Goal: Information Seeking & Learning: Check status

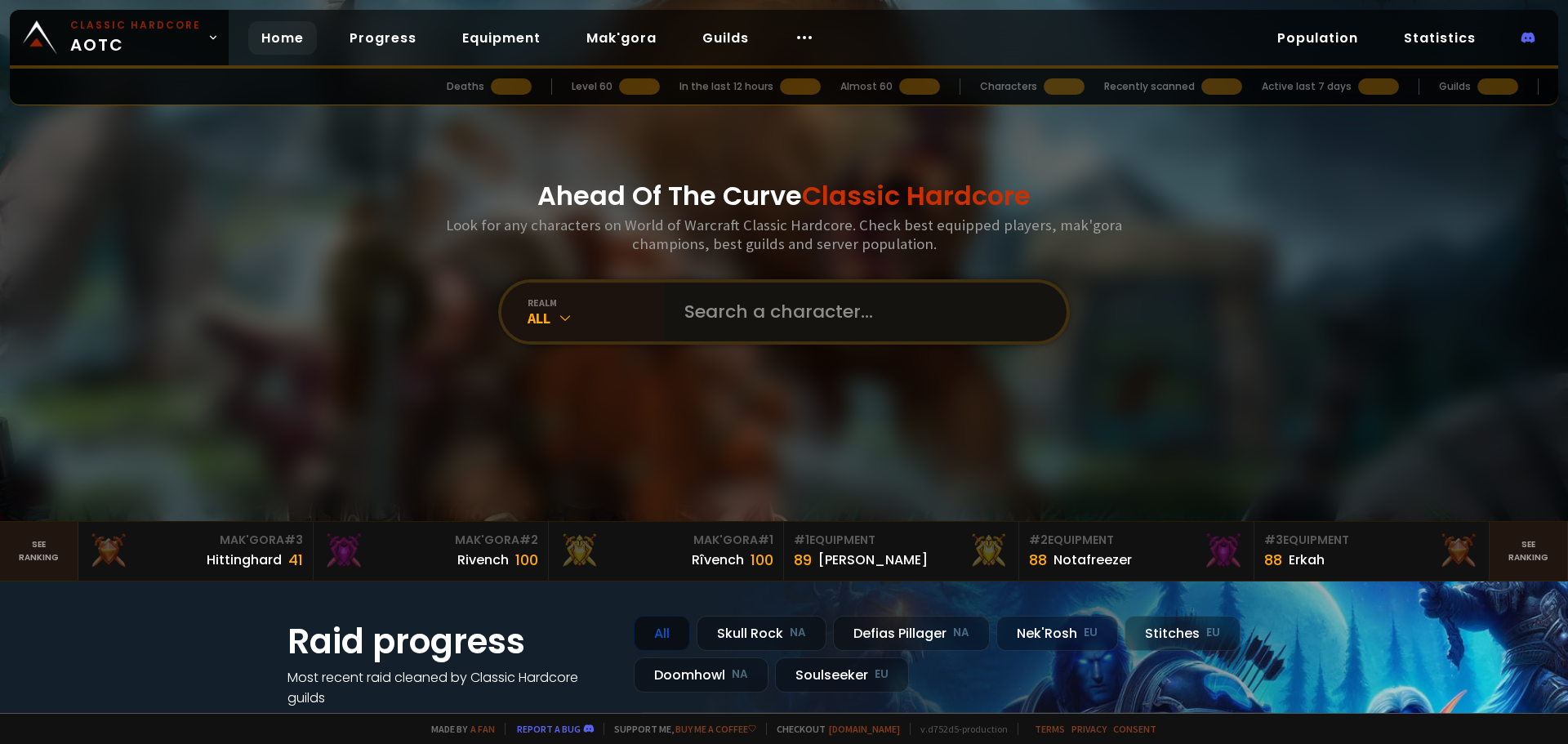
click at [741, 297] on input "text" at bounding box center [860, 311] width 373 height 58
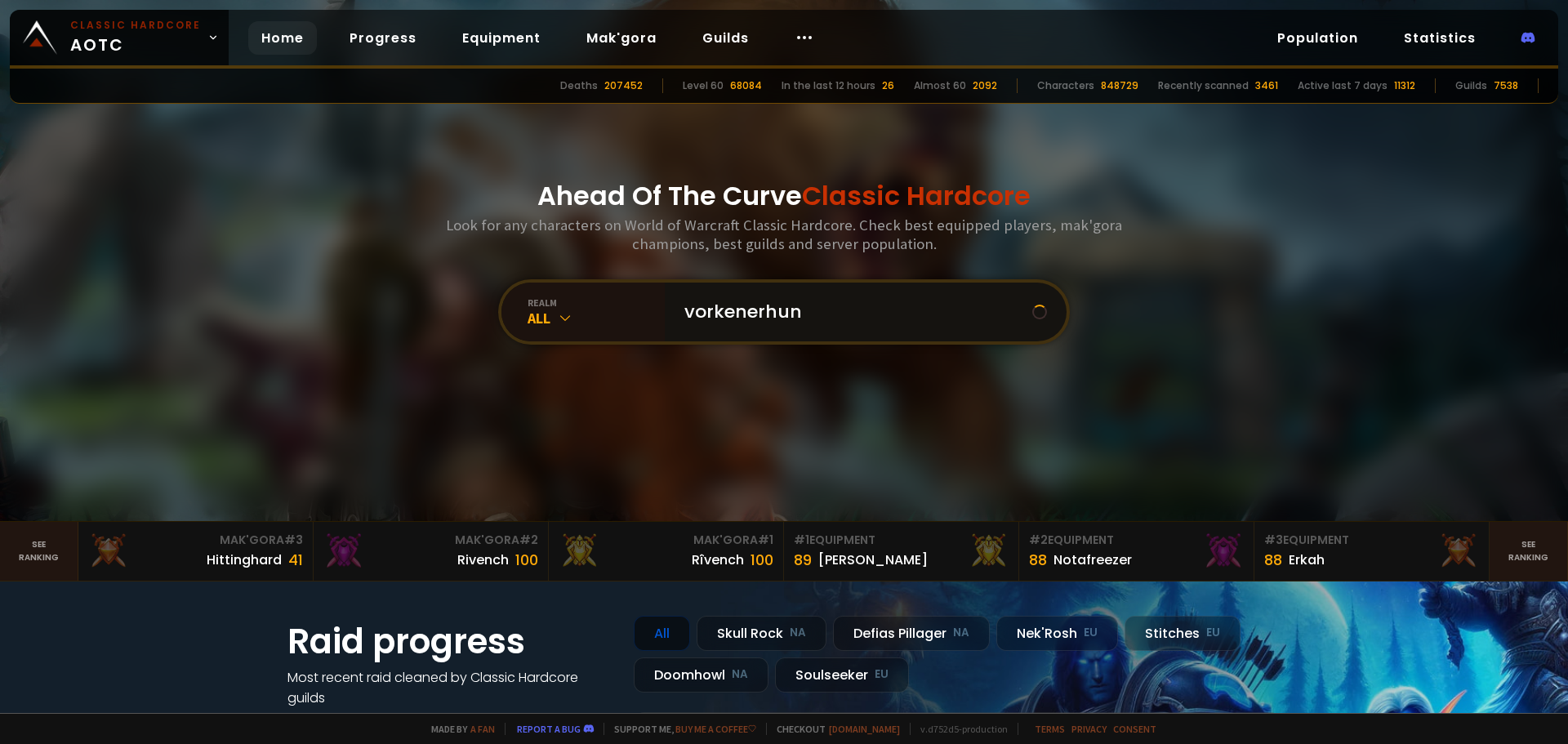
type input "vorkenerhund"
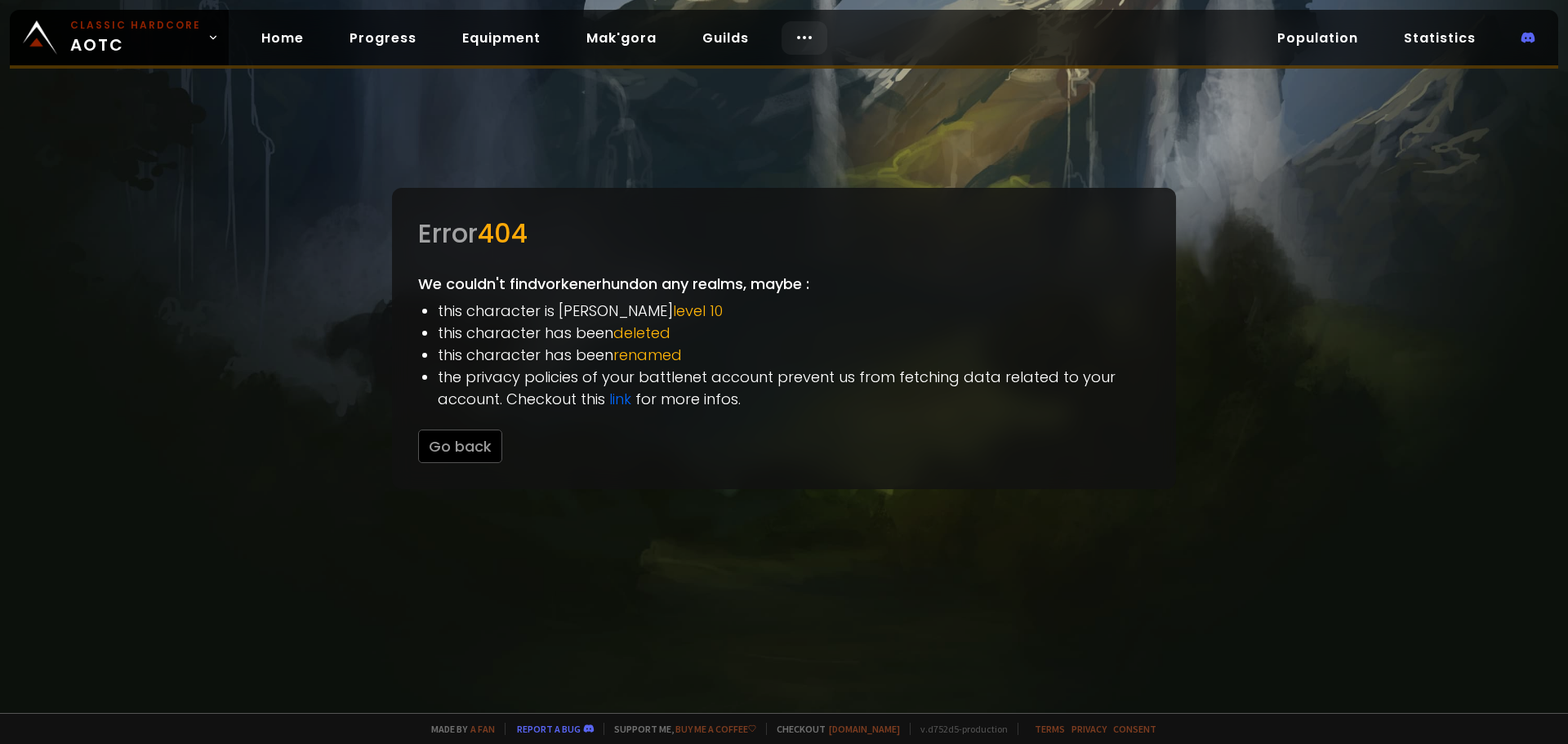
drag, startPoint x: 920, startPoint y: 43, endPoint x: 777, endPoint y: 35, distance: 143.2
click at [920, 43] on div "Classic Hardcore AOTC Home Progress Equipment Mak'gora Guilds Population Statis…" at bounding box center [783, 39] width 1548 height 58
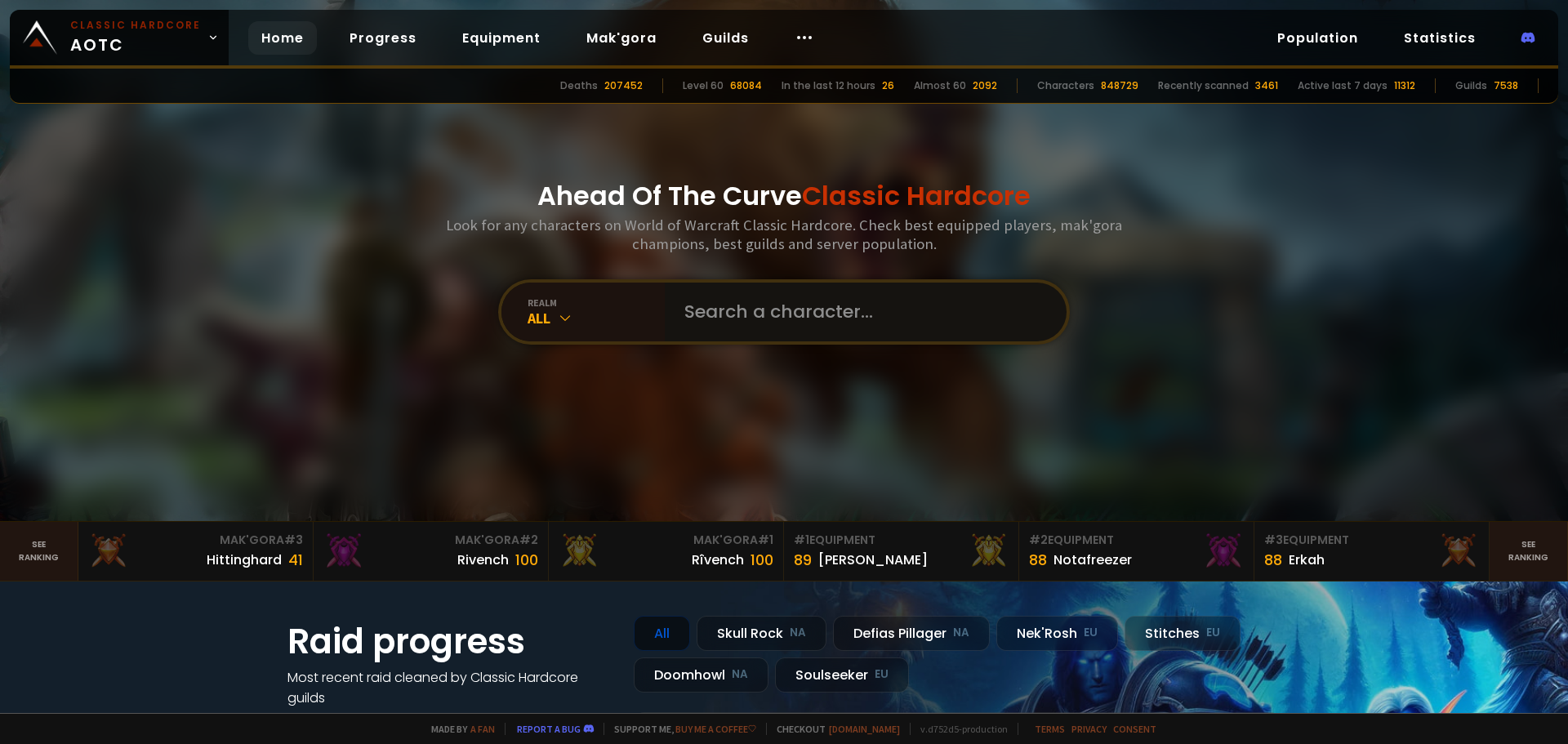
click at [744, 313] on input "text" at bounding box center [860, 311] width 373 height 58
type input "vorkerenhund"
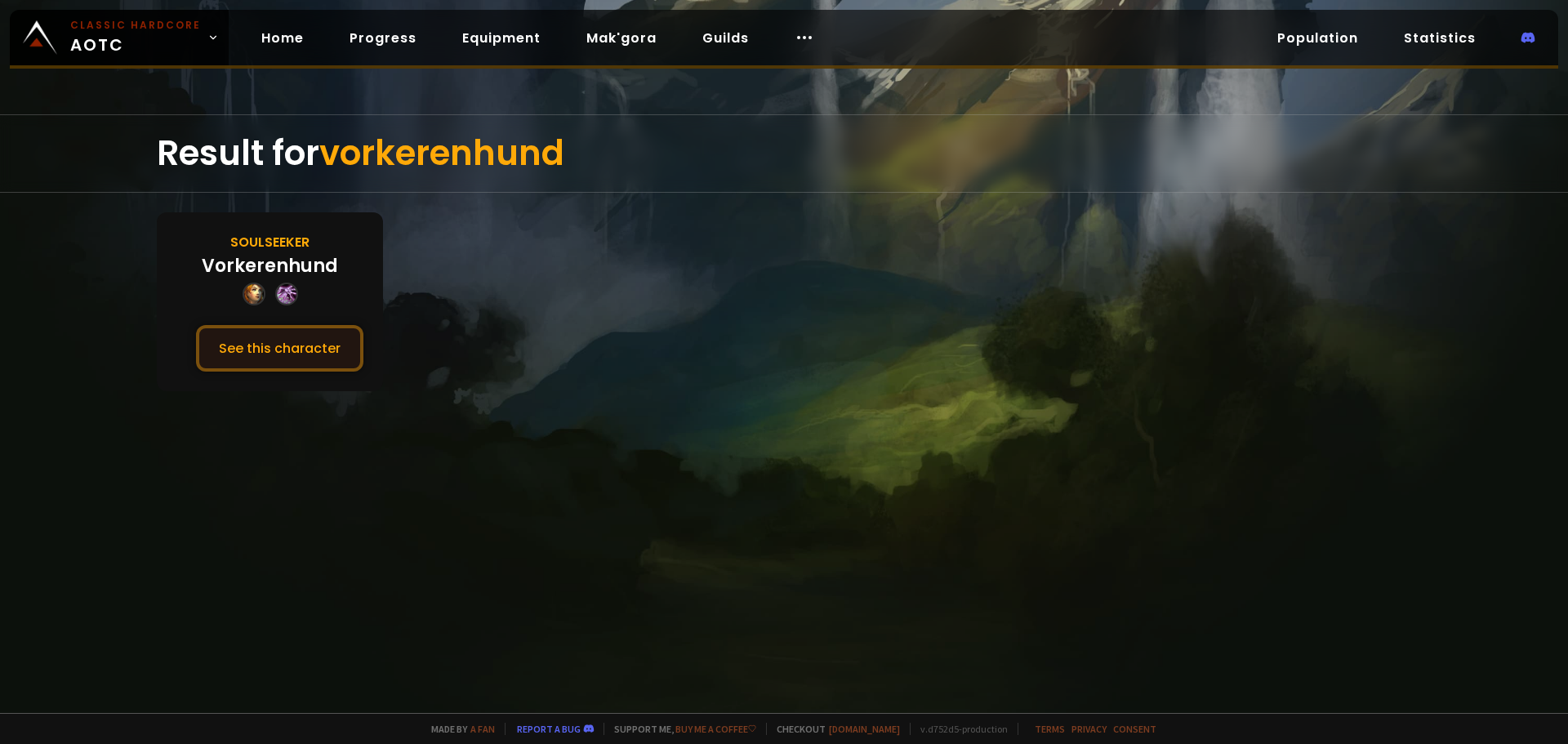
click at [319, 349] on button "See this character" at bounding box center [279, 347] width 167 height 46
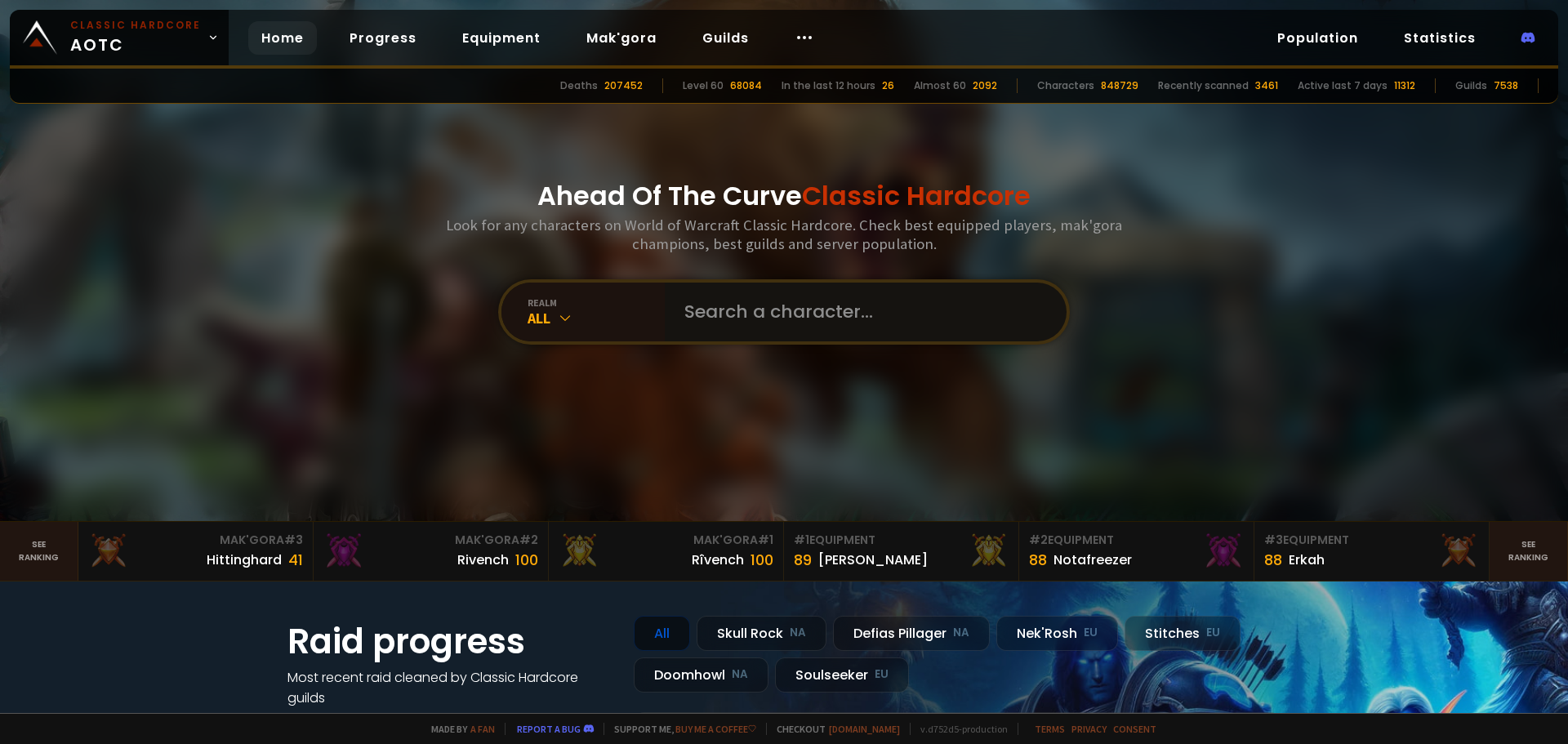
click at [786, 304] on input "text" at bounding box center [860, 311] width 373 height 58
type input "genvækst"
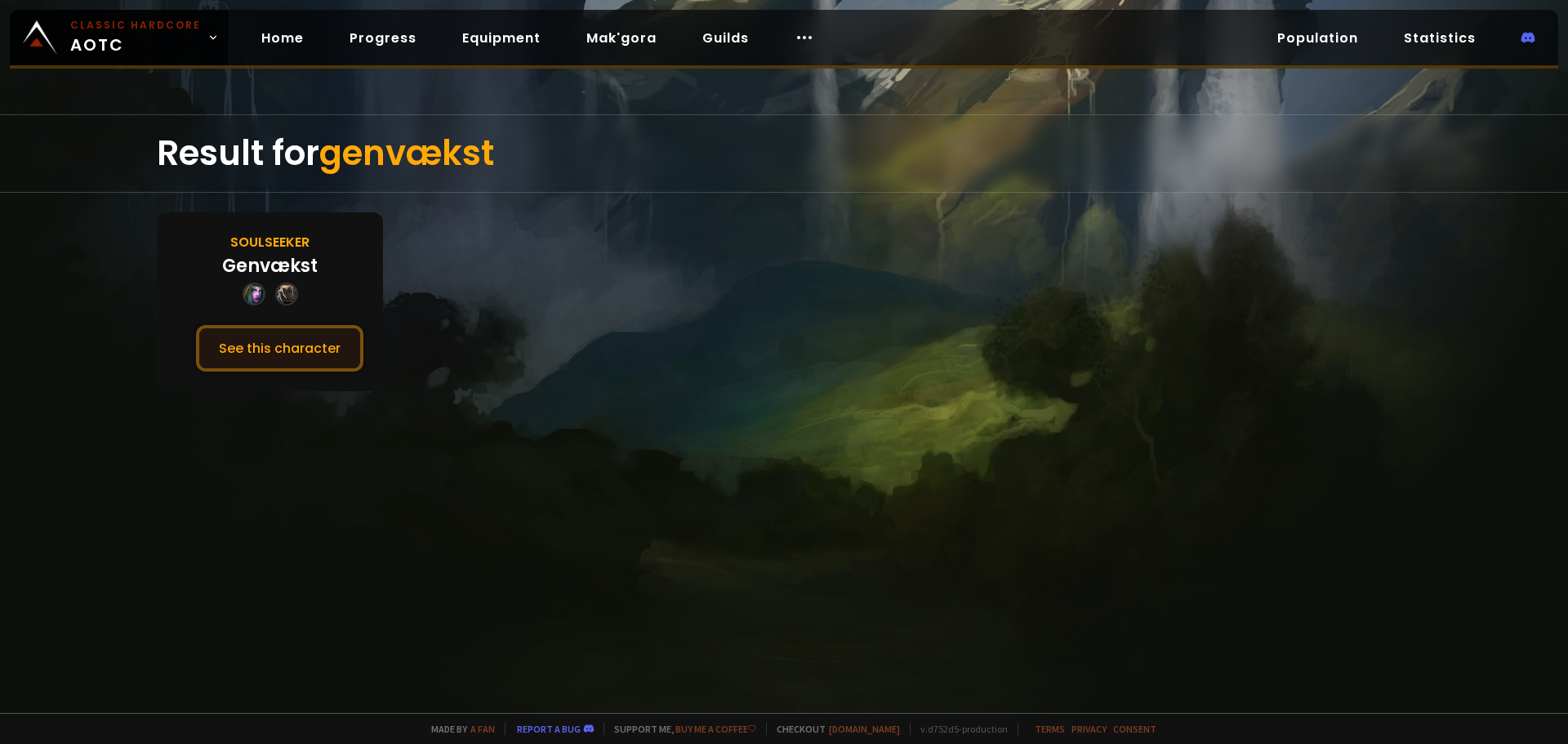
click at [289, 348] on button "See this character" at bounding box center [279, 347] width 167 height 46
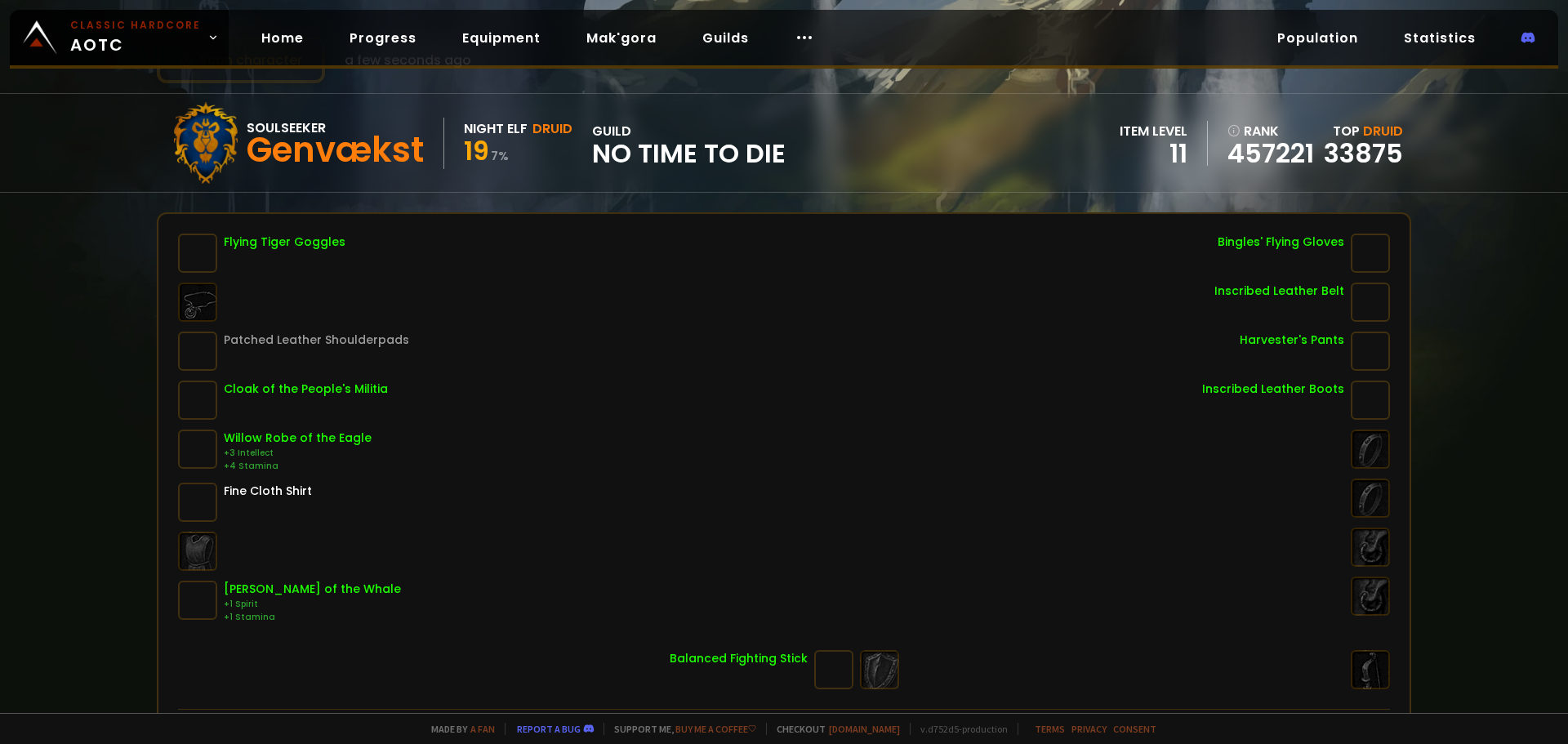
scroll to position [82, 0]
